Goal: Navigation & Orientation: Understand site structure

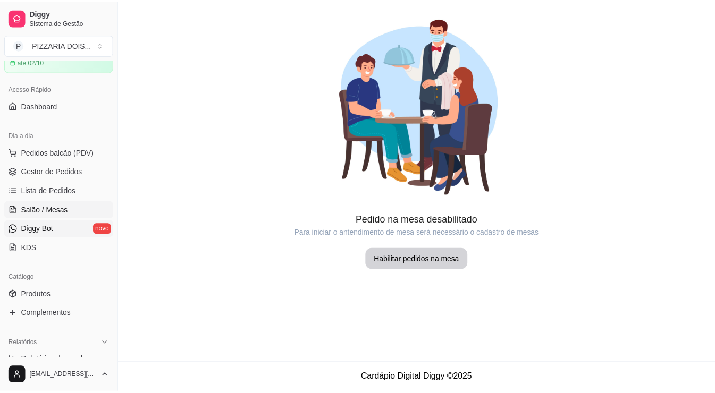
scroll to position [106, 0]
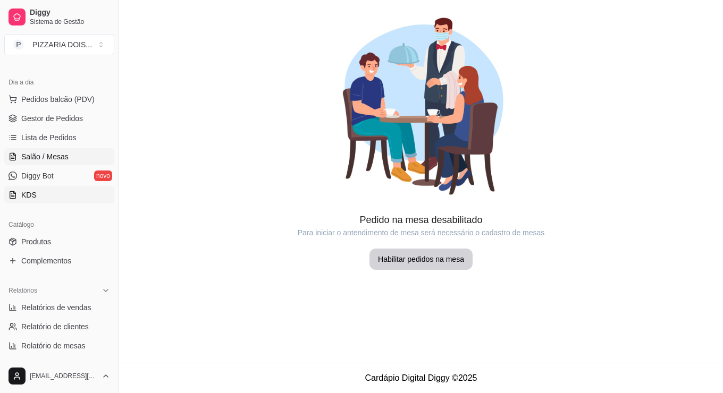
click at [74, 203] on link "KDS" at bounding box center [59, 194] width 110 height 17
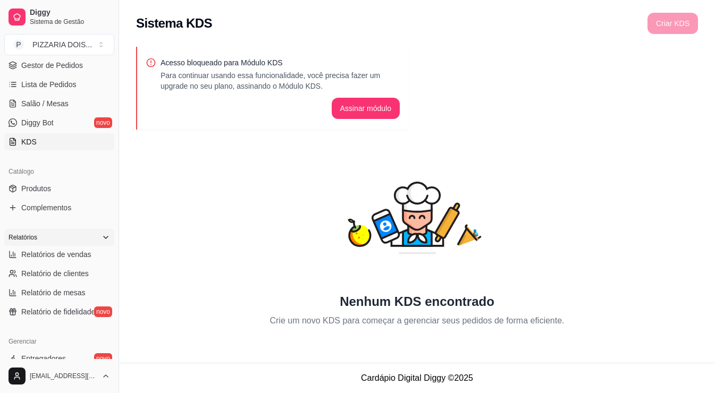
scroll to position [213, 0]
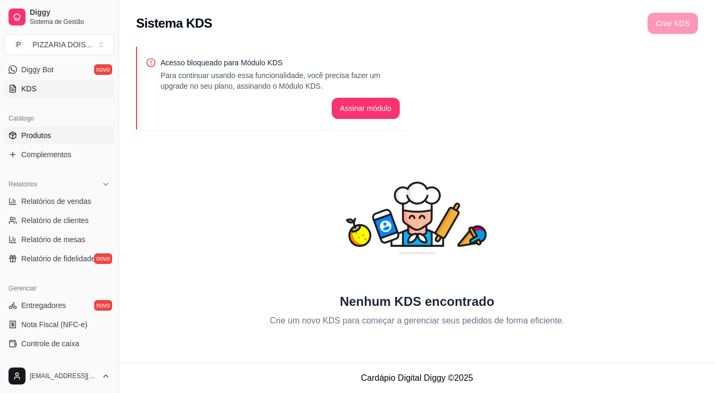
click at [79, 144] on link "Produtos" at bounding box center [59, 135] width 110 height 17
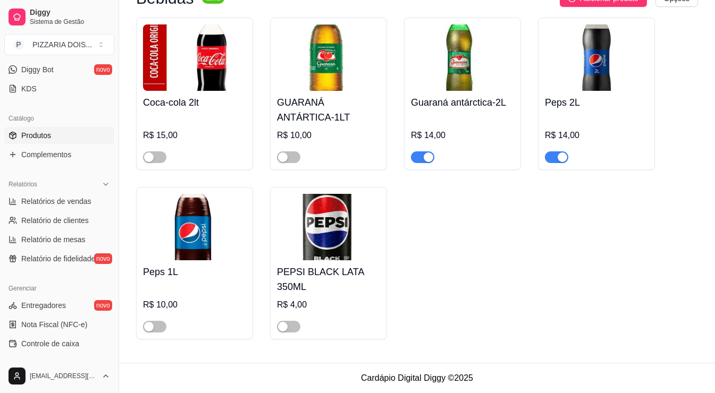
scroll to position [1594, 0]
click at [74, 163] on link "Complementos" at bounding box center [59, 154] width 110 height 17
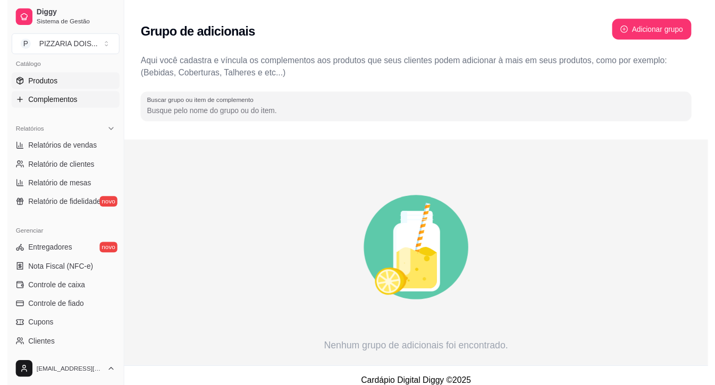
scroll to position [319, 0]
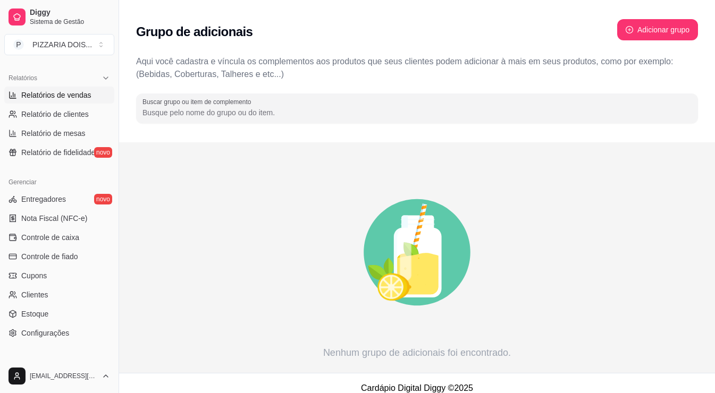
click at [95, 104] on link "Relatórios de vendas" at bounding box center [59, 95] width 110 height 17
select select "ALL"
select select "0"
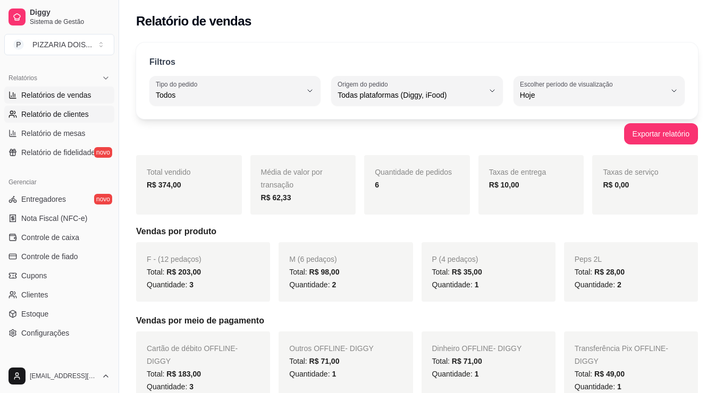
click at [89, 120] on span "Relatório de clientes" at bounding box center [54, 114] width 67 height 11
select select "30"
select select "HIGHEST_TOTAL_SPENT_WITH_ORDERS"
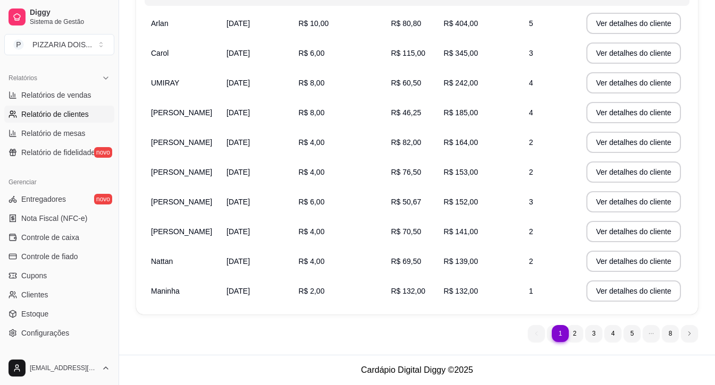
scroll to position [91, 0]
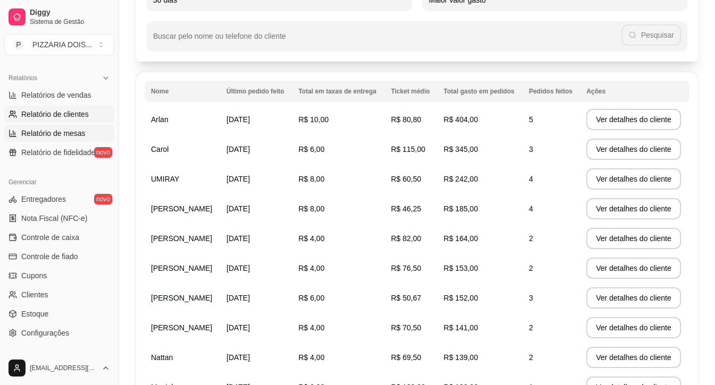
click at [70, 139] on span "Relatório de mesas" at bounding box center [53, 133] width 64 height 11
select select "TOTAL_OF_ORDERS"
select select "7"
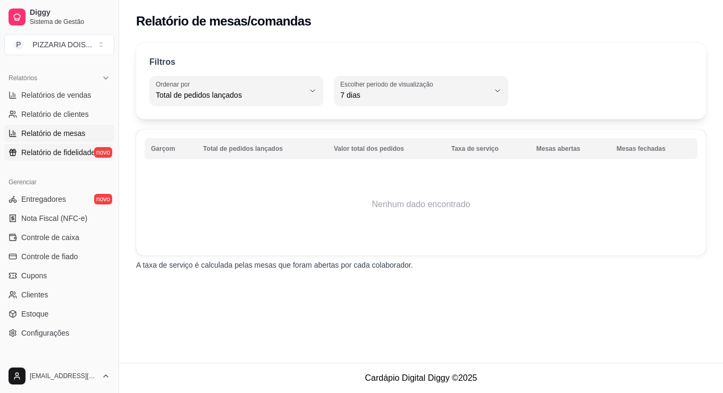
click at [73, 158] on span "Relatório de fidelidade" at bounding box center [58, 152] width 74 height 11
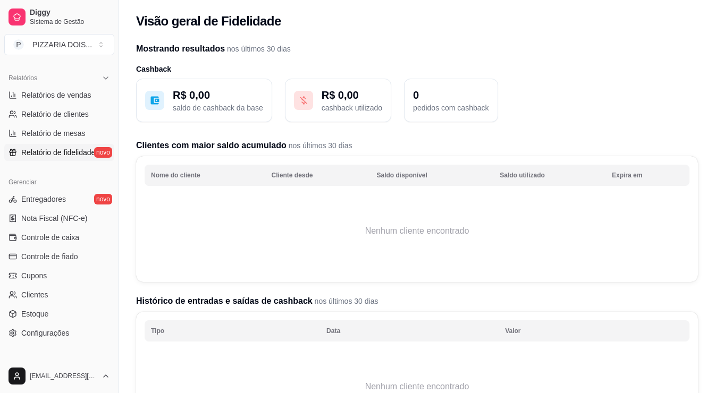
scroll to position [425, 0]
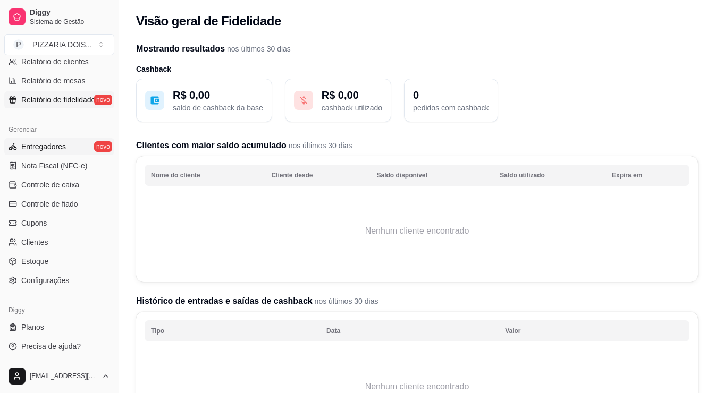
click at [67, 155] on link "Entregadores novo" at bounding box center [59, 146] width 110 height 17
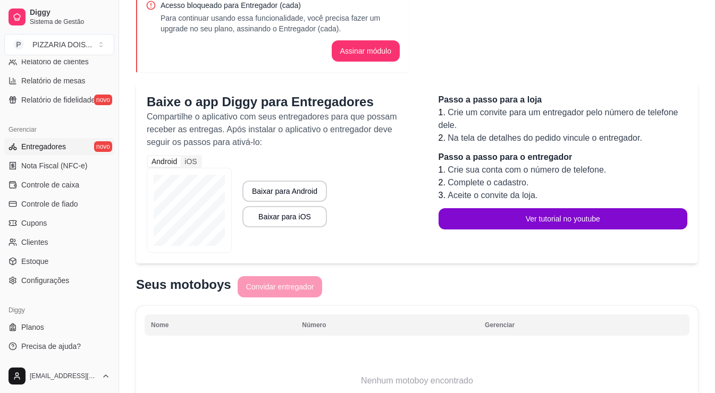
scroll to position [106, 0]
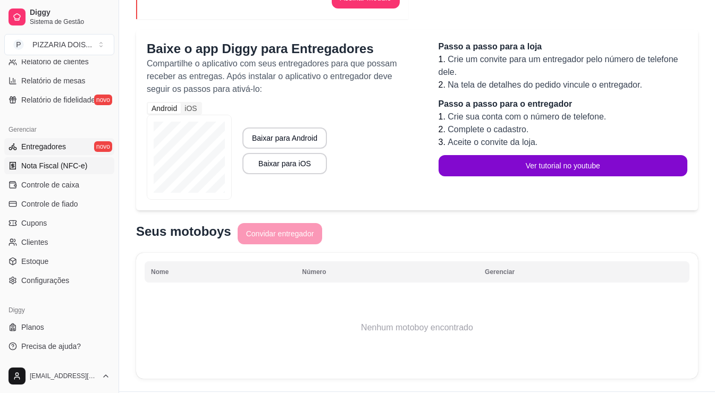
click at [114, 174] on link "Nota Fiscal (NFC-e)" at bounding box center [59, 165] width 110 height 17
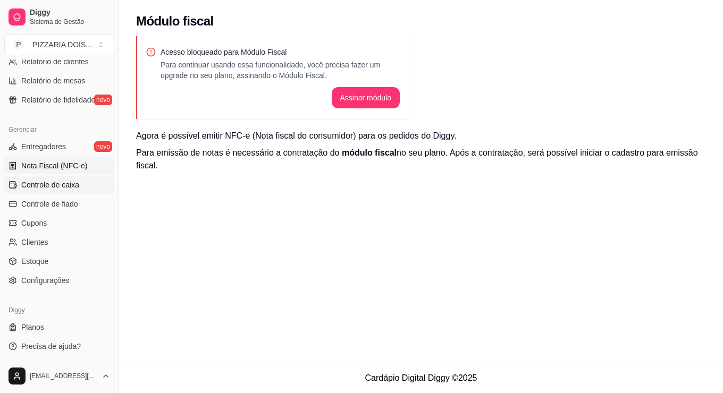
click at [79, 190] on span "Controle de caixa" at bounding box center [50, 185] width 58 height 11
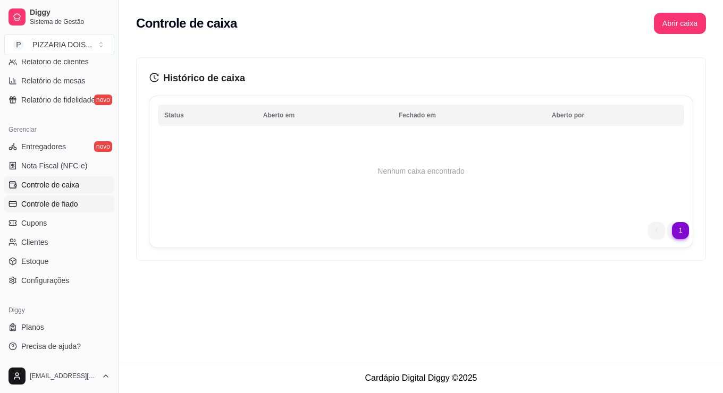
click at [112, 213] on link "Controle de fiado" at bounding box center [59, 204] width 110 height 17
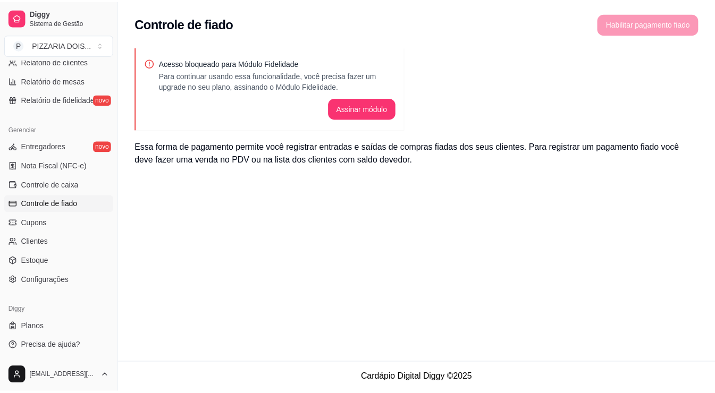
scroll to position [478, 0]
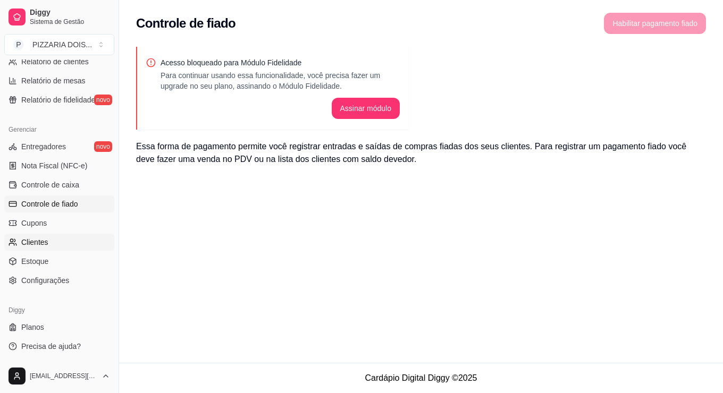
click at [79, 251] on link "Clientes" at bounding box center [59, 242] width 110 height 17
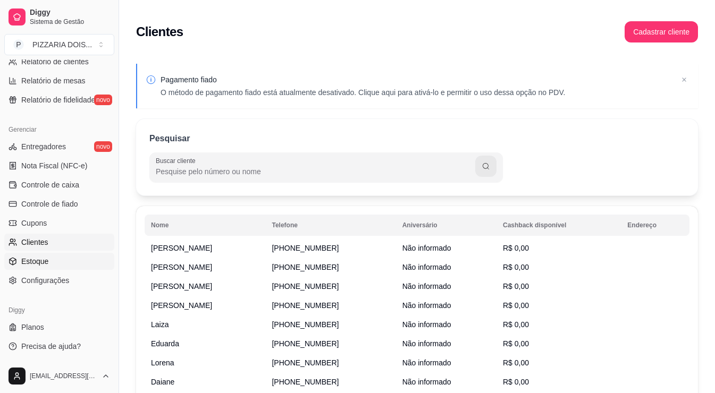
click at [71, 270] on link "Estoque" at bounding box center [59, 261] width 110 height 17
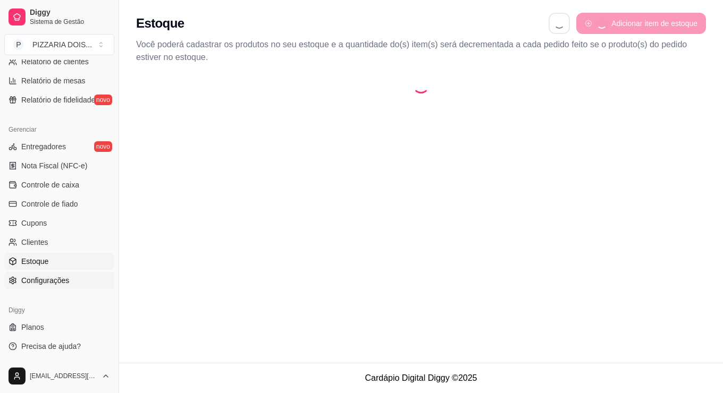
select select "QUANTITY_ORDER"
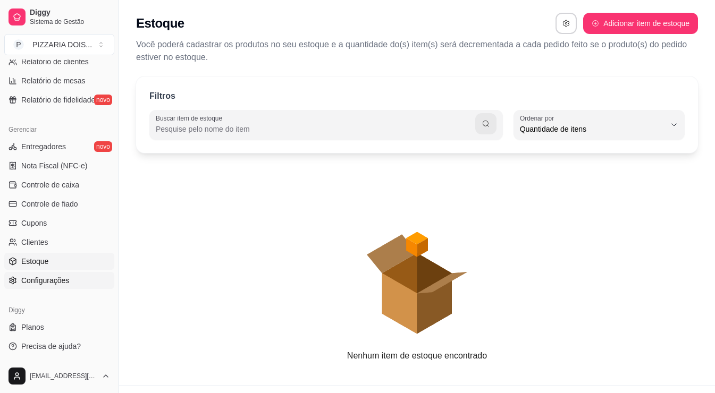
scroll to position [13, 0]
click at [69, 286] on span "Configurações" at bounding box center [45, 280] width 48 height 11
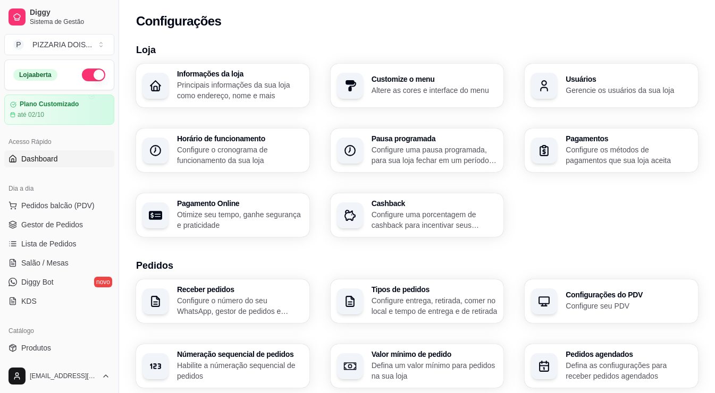
click at [58, 164] on span "Dashboard" at bounding box center [39, 159] width 37 height 11
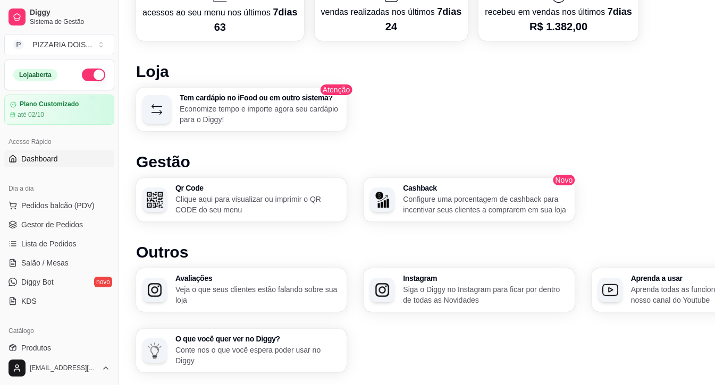
scroll to position [478, 0]
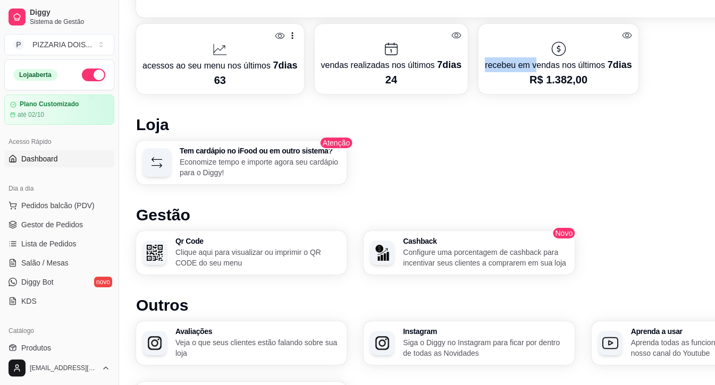
drag, startPoint x: 655, startPoint y: 166, endPoint x: 556, endPoint y: 181, distance: 99.4
click at [556, 94] on div "acessos ao seu menu nos últimos 7 dias 63 vendas realizadas nos últimos 7 dias …" at bounding box center [469, 59] width 666 height 70
click at [626, 184] on div "Tem cardápio no iFood ou em outro sistema? Economize tempo e importe agora seu …" at bounding box center [469, 163] width 666 height 44
click at [566, 184] on div "Tem cardápio no iFood ou em outro sistema? Economize tempo e importe agora seu …" at bounding box center [469, 163] width 666 height 44
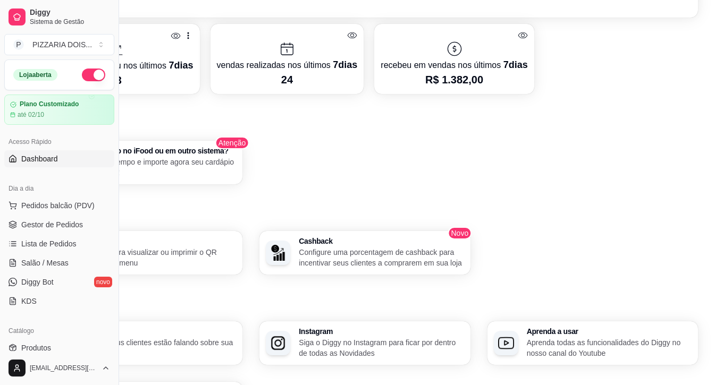
scroll to position [478, 146]
click at [358, 57] on div at bounding box center [287, 48] width 141 height 17
click at [357, 40] on icon at bounding box center [352, 35] width 10 height 10
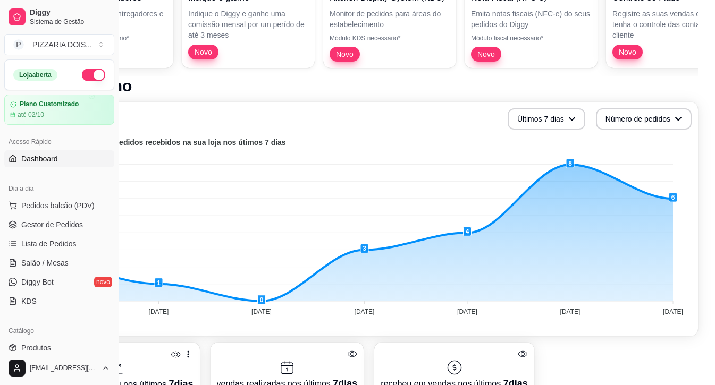
scroll to position [0, 146]
